Goal: Book appointment/travel/reservation

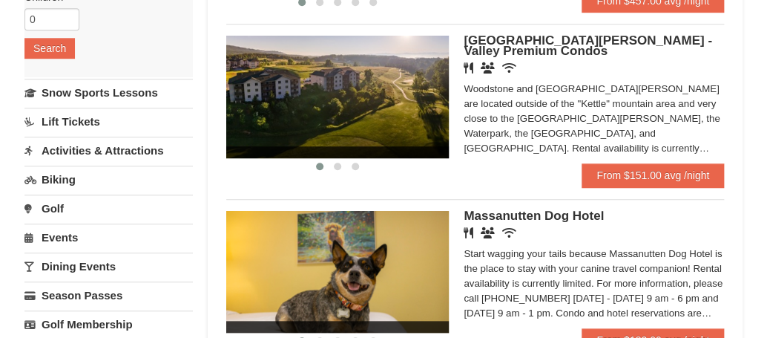
scroll to position [285, 0]
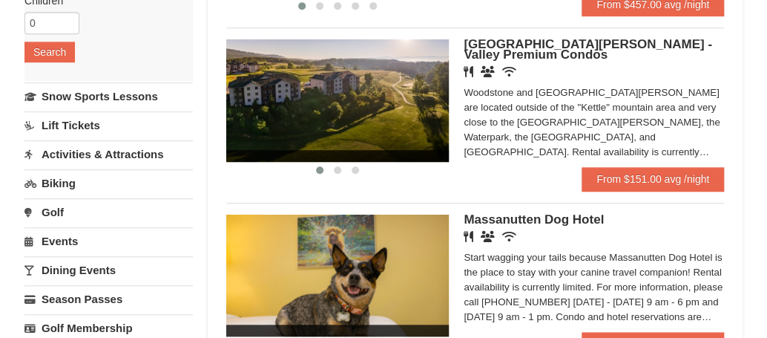
click at [151, 157] on link "Activities & Attractions" at bounding box center [108, 153] width 168 height 27
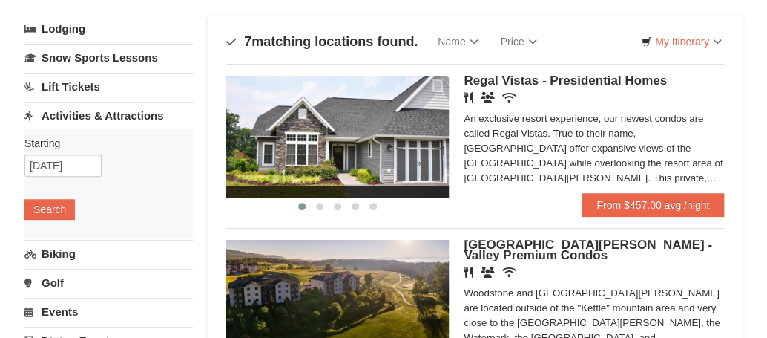
scroll to position [77, 0]
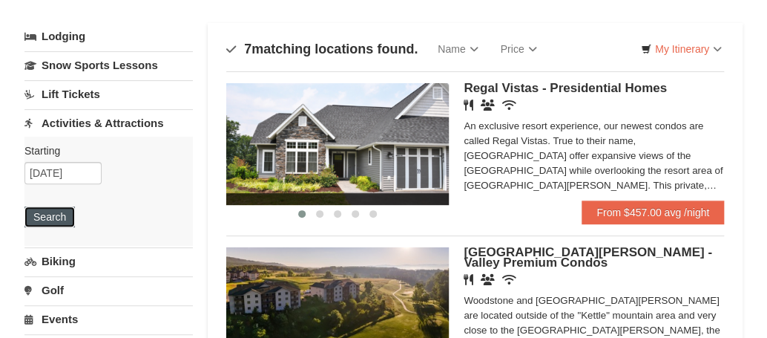
click at [59, 215] on button "Search" at bounding box center [49, 216] width 50 height 21
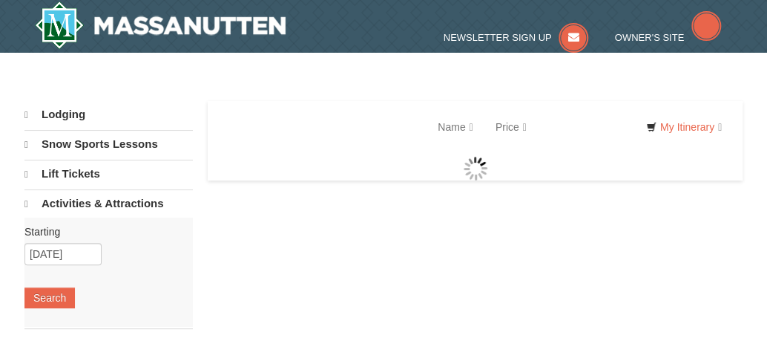
select select "9"
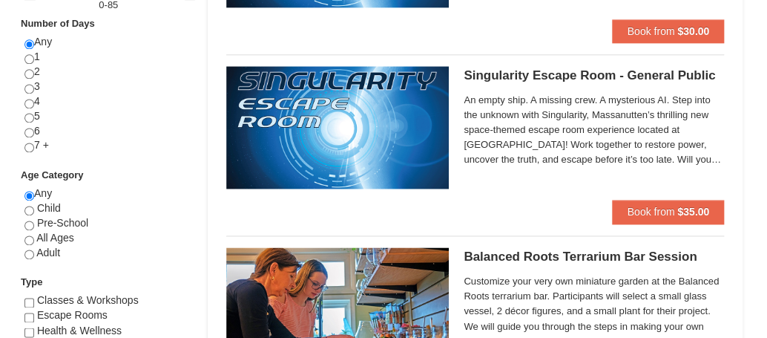
scroll to position [547, 0]
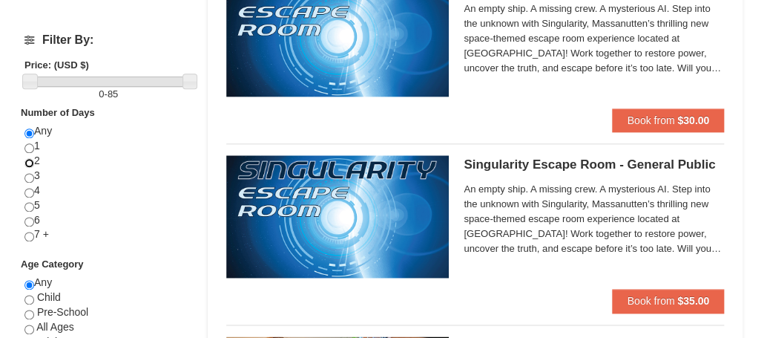
click at [33, 160] on input "radio" at bounding box center [29, 163] width 10 height 10
radio input "true"
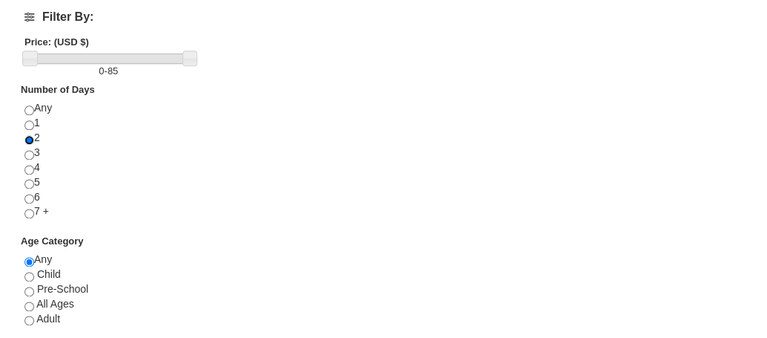
scroll to position [576, 0]
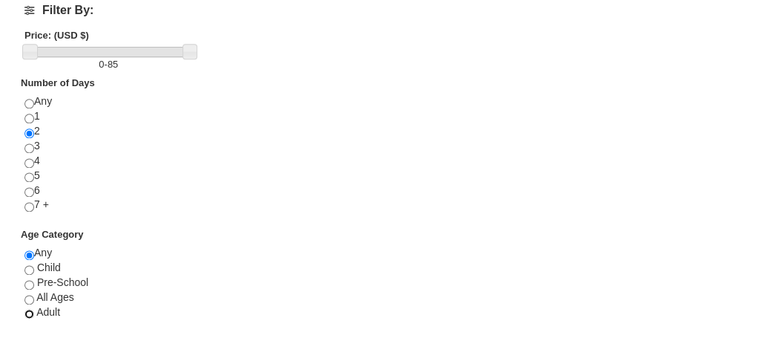
click at [31, 312] on input "radio" at bounding box center [29, 314] width 10 height 10
radio input "true"
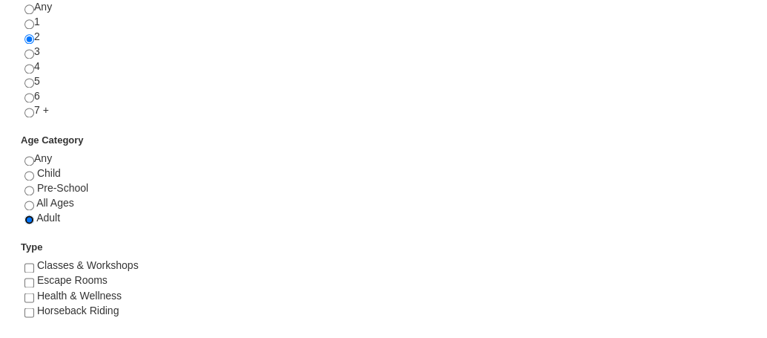
scroll to position [676, 0]
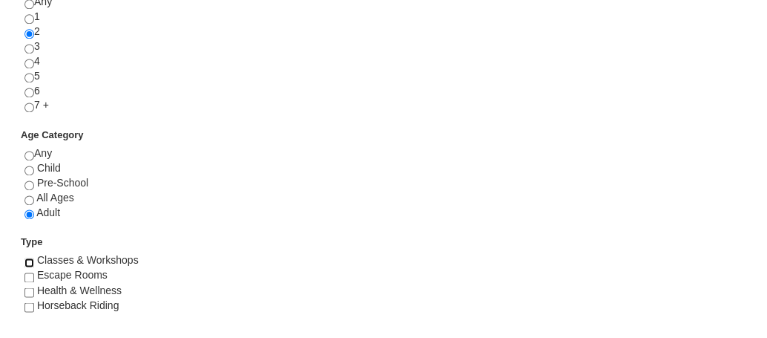
click at [33, 260] on input "checkbox" at bounding box center [29, 262] width 10 height 10
checkbox input "true"
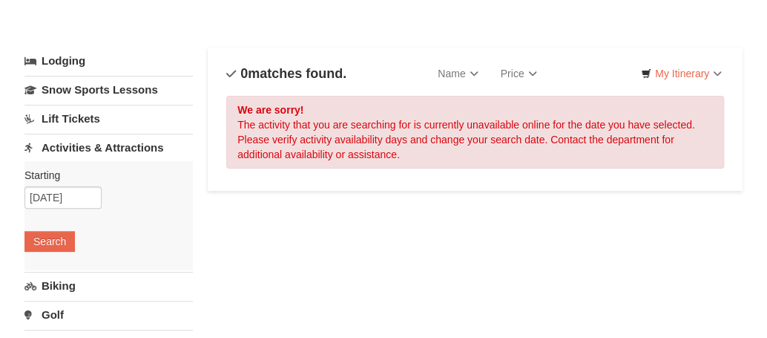
scroll to position [23, 0]
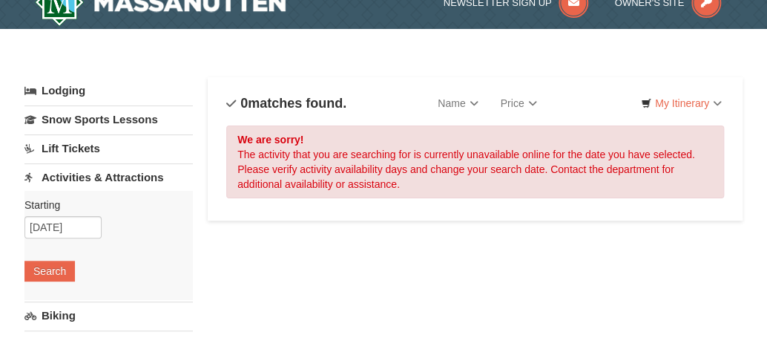
click at [102, 149] on link "Lift Tickets" at bounding box center [108, 147] width 168 height 27
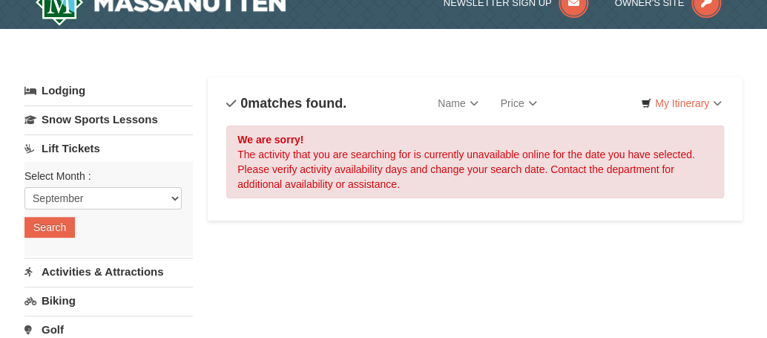
scroll to position [0, 0]
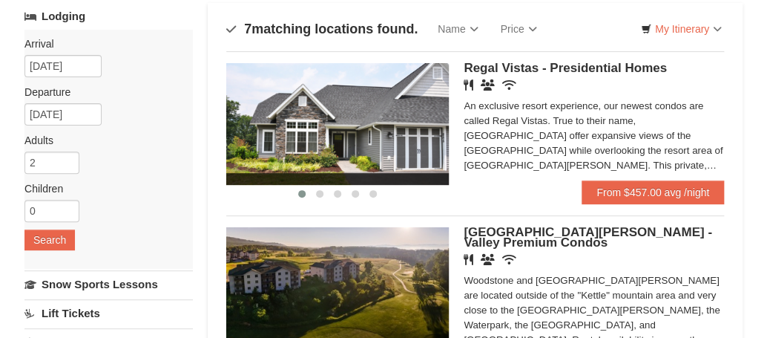
scroll to position [77, 0]
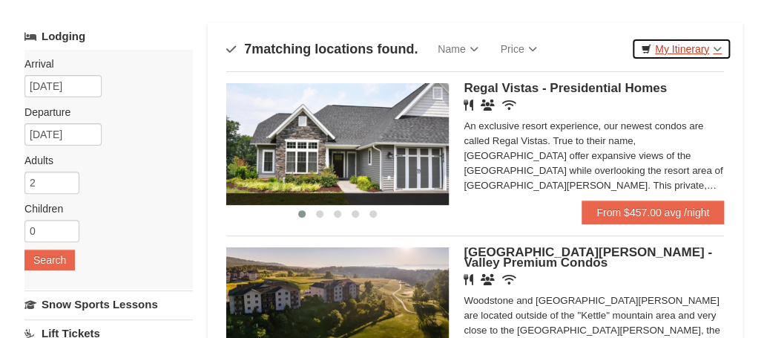
click at [716, 48] on link "My Itinerary" at bounding box center [681, 49] width 100 height 22
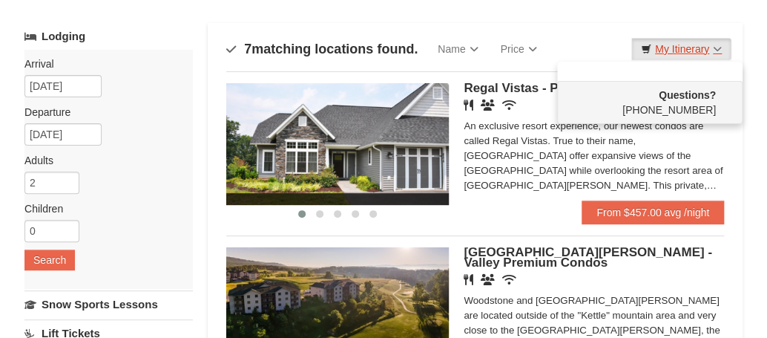
click at [716, 48] on link "My Itinerary" at bounding box center [681, 49] width 100 height 22
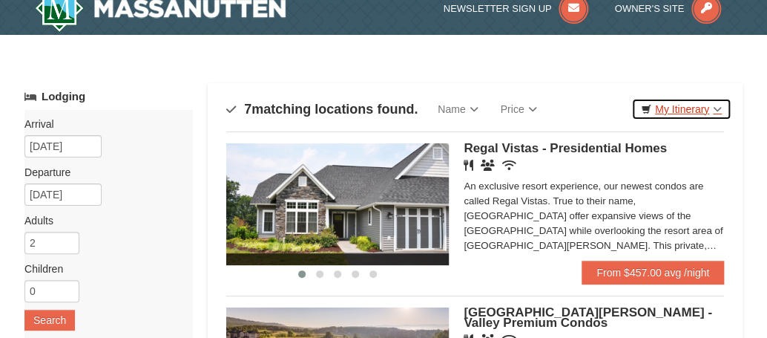
scroll to position [0, 0]
